Goal: Book appointment/travel/reservation

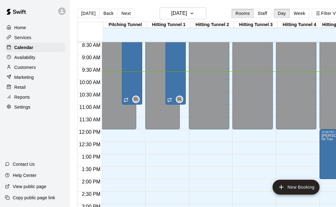
scroll to position [211, 0]
click at [174, 8] on button "[DATE]" at bounding box center [183, 13] width 47 height 12
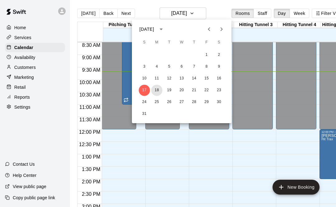
click at [159, 92] on button "18" at bounding box center [156, 90] width 11 height 11
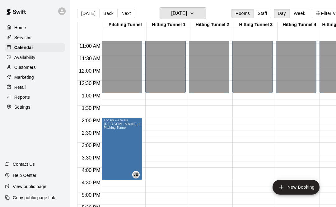
scroll to position [271, 0]
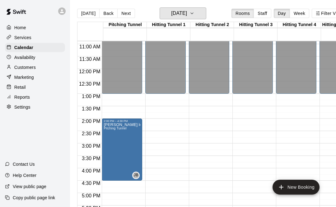
click at [171, 15] on h6 "[DATE]" at bounding box center [179, 13] width 16 height 9
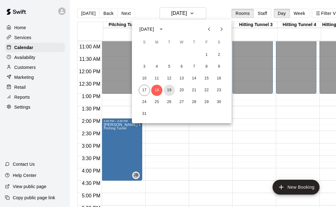
click at [170, 92] on button "19" at bounding box center [169, 90] width 11 height 11
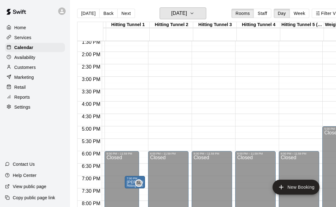
scroll to position [337, 51]
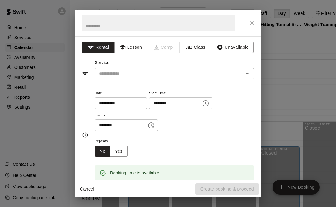
click at [156, 27] on input "text" at bounding box center [158, 23] width 153 height 16
type input "**********"
click at [171, 75] on input "text" at bounding box center [164, 74] width 137 height 8
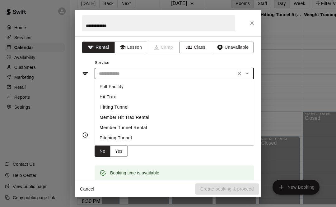
click at [137, 110] on li "Hitting Tunnel" at bounding box center [174, 107] width 159 height 10
type input "**********"
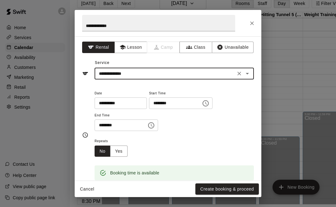
click at [221, 186] on button "Create booking & proceed" at bounding box center [226, 190] width 63 height 12
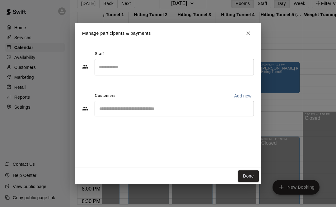
click at [196, 64] on input "Search staff" at bounding box center [174, 67] width 154 height 11
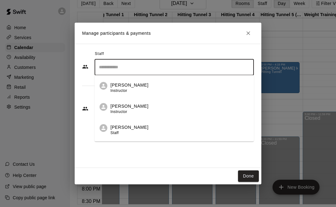
scroll to position [39, 6]
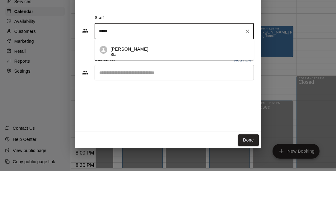
click at [170, 82] on div "[PERSON_NAME] Staff" at bounding box center [179, 88] width 138 height 12
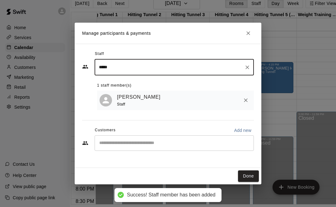
type input "*****"
click at [245, 175] on button "Done" at bounding box center [248, 177] width 21 height 12
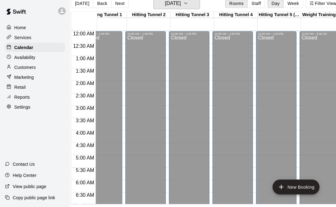
scroll to position [0, 6]
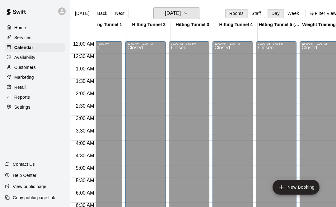
click at [168, 17] on h6 "[DATE]" at bounding box center [173, 13] width 16 height 9
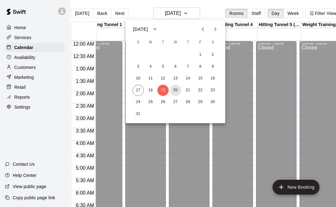
click at [177, 89] on button "20" at bounding box center [175, 90] width 11 height 11
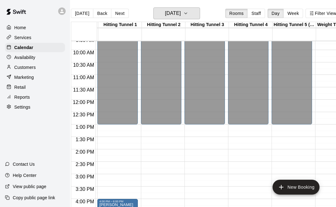
scroll to position [0, 41]
